Goal: Information Seeking & Learning: Learn about a topic

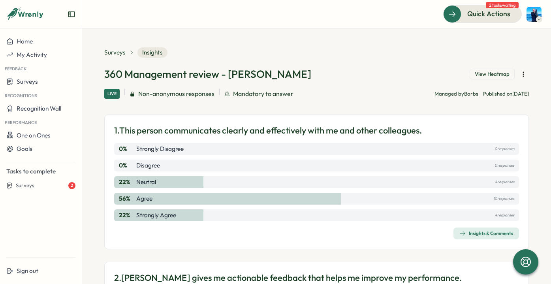
click at [483, 238] on span "Insights & Comments" at bounding box center [486, 233] width 54 height 11
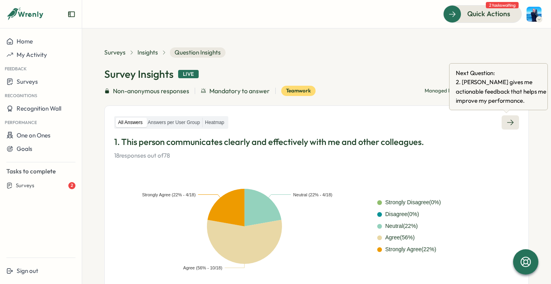
click at [506, 121] on icon at bounding box center [510, 122] width 8 height 8
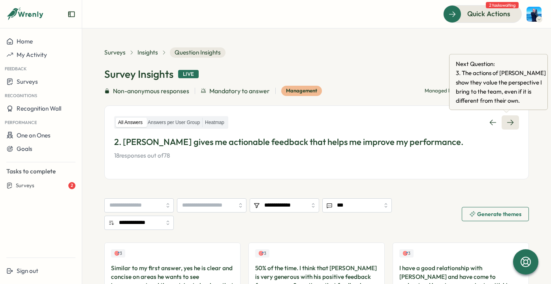
click at [509, 120] on icon at bounding box center [510, 122] width 8 height 8
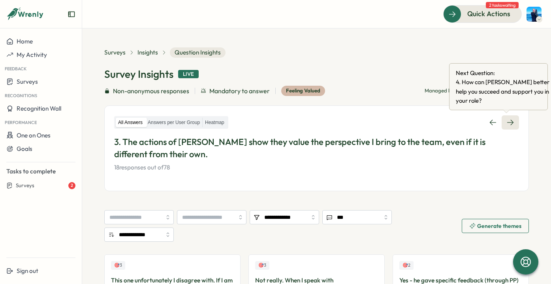
click at [506, 117] on link at bounding box center [509, 122] width 17 height 14
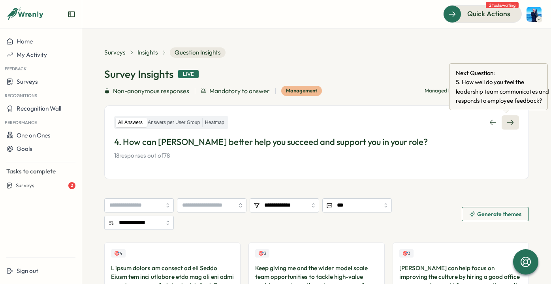
click at [512, 118] on link at bounding box center [509, 122] width 17 height 14
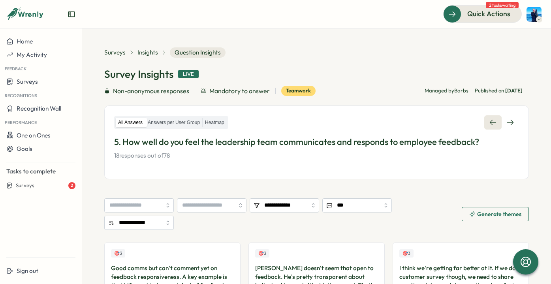
click at [489, 119] on icon at bounding box center [493, 122] width 8 height 8
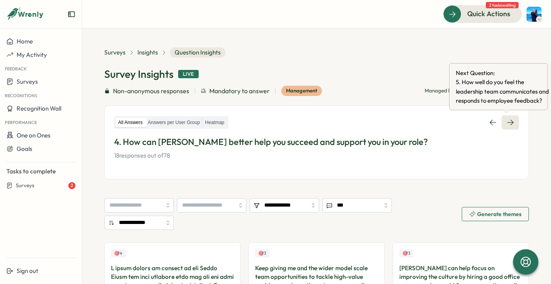
click at [507, 127] on link at bounding box center [509, 122] width 17 height 14
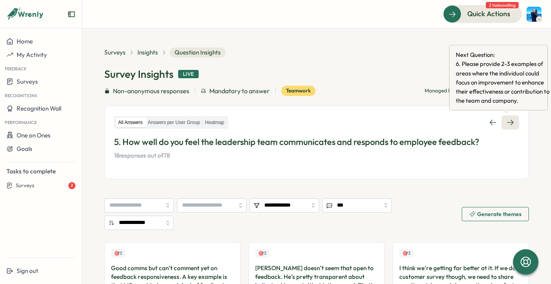
click at [508, 118] on icon at bounding box center [510, 122] width 8 height 8
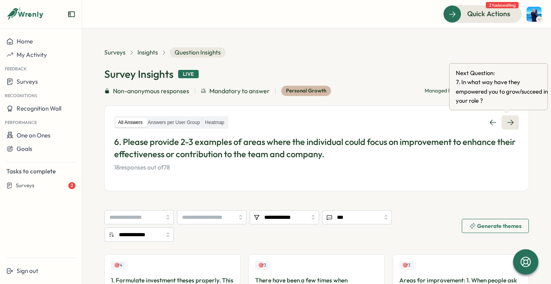
click at [506, 125] on icon at bounding box center [510, 122] width 8 height 8
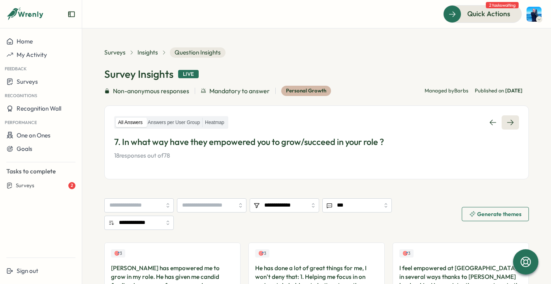
click at [513, 124] on link at bounding box center [509, 122] width 17 height 14
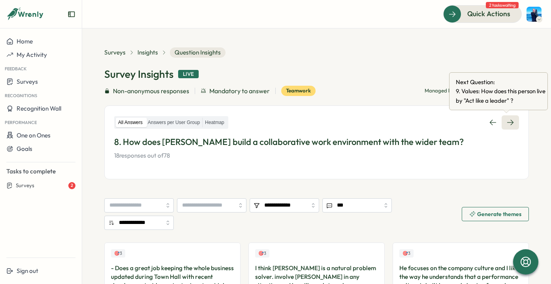
click at [510, 124] on icon at bounding box center [510, 122] width 8 height 8
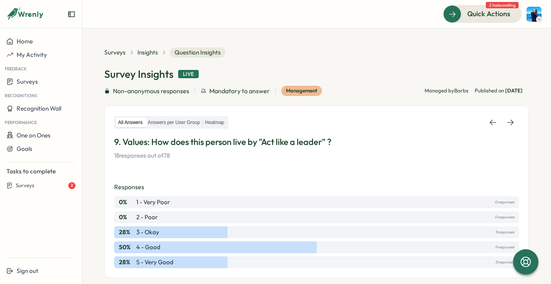
click at [516, 121] on div "All Answers Answers per User Group Heatmap 9. Values: How does this person live…" at bounding box center [316, 191] width 424 height 173
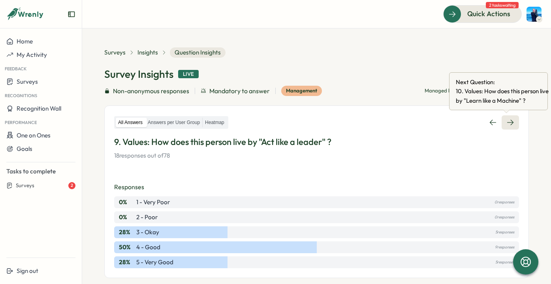
click at [509, 121] on icon at bounding box center [510, 122] width 8 height 8
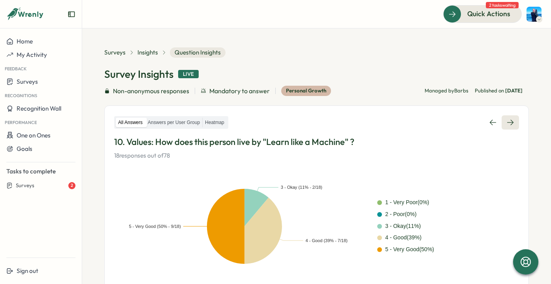
click at [506, 124] on icon at bounding box center [510, 122] width 8 height 8
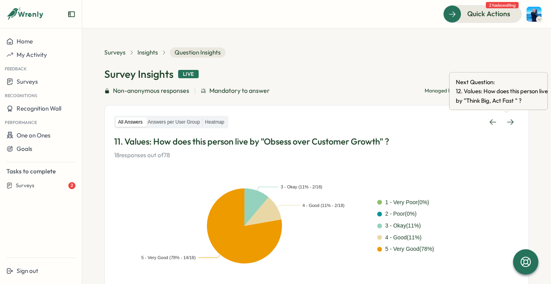
click at [505, 113] on icon at bounding box center [506, 110] width 6 height 3
click at [506, 123] on icon at bounding box center [510, 122] width 8 height 8
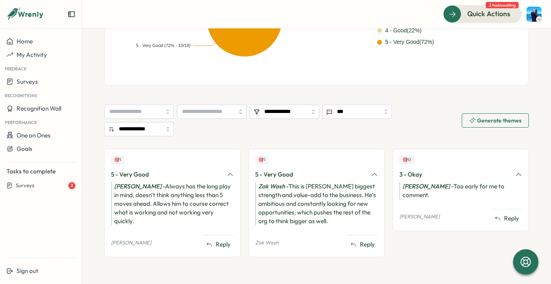
scroll to position [21, 0]
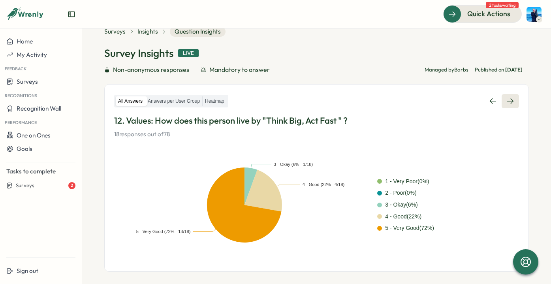
click at [507, 104] on icon at bounding box center [510, 101] width 8 height 8
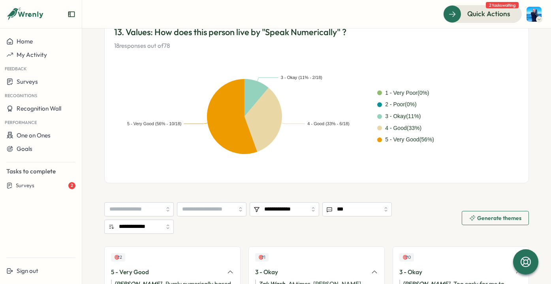
scroll to position [216, 0]
